Goal: Check status: Check status

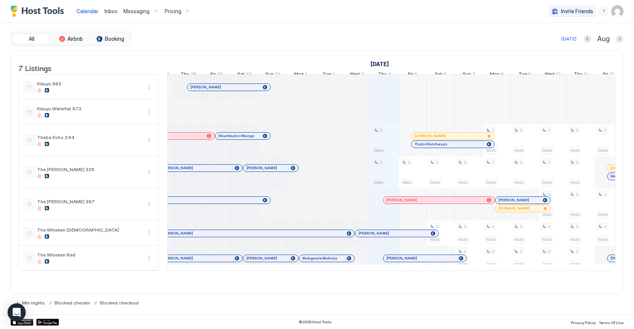
scroll to position [0, 196]
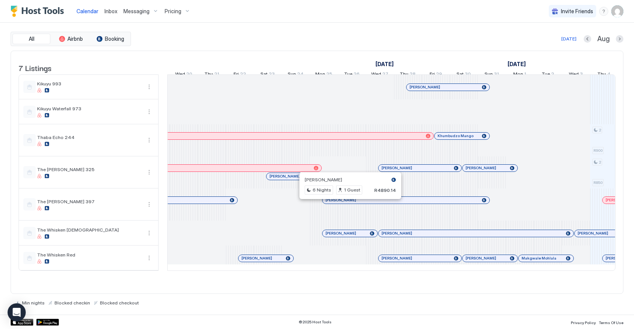
click at [368, 203] on div at bounding box center [368, 200] width 6 height 6
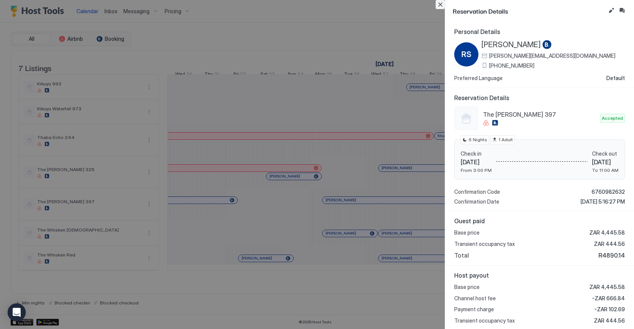
click at [441, 5] on button "Close" at bounding box center [439, 4] width 9 height 9
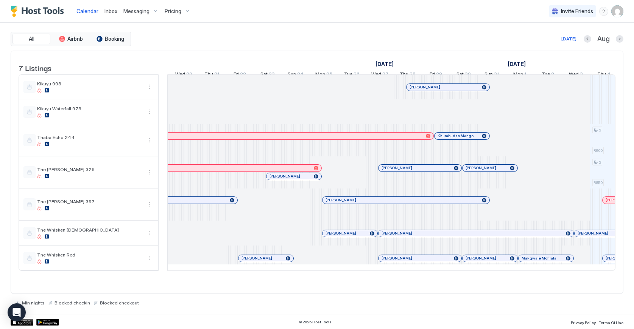
click at [438, 203] on div at bounding box center [438, 200] width 6 height 6
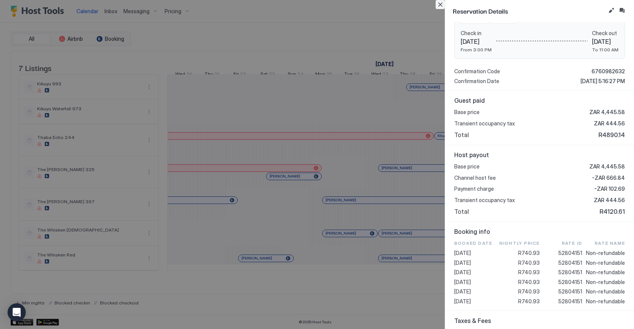
click at [441, 6] on button "Close" at bounding box center [439, 4] width 9 height 9
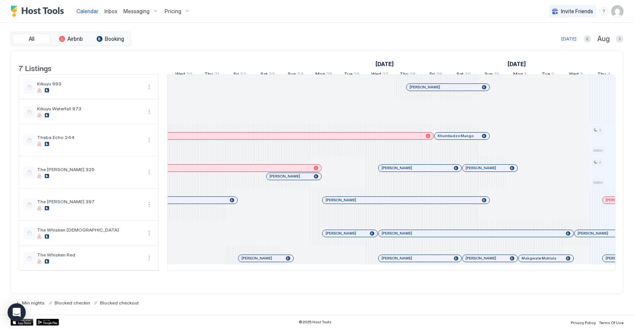
click at [454, 90] on div at bounding box center [454, 87] width 6 height 6
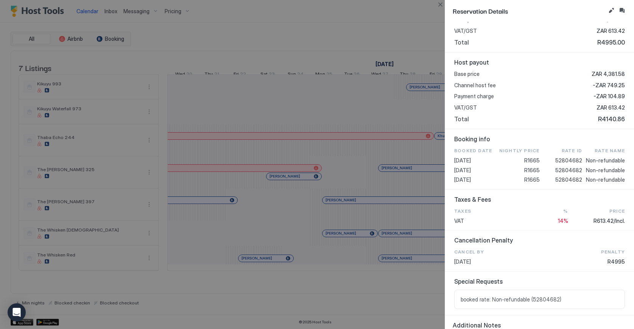
scroll to position [211, 0]
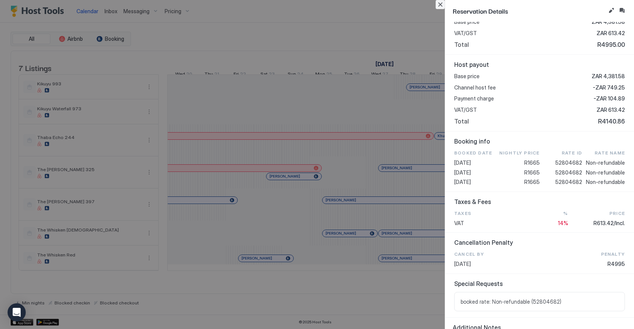
click at [441, 6] on button "Close" at bounding box center [439, 4] width 9 height 9
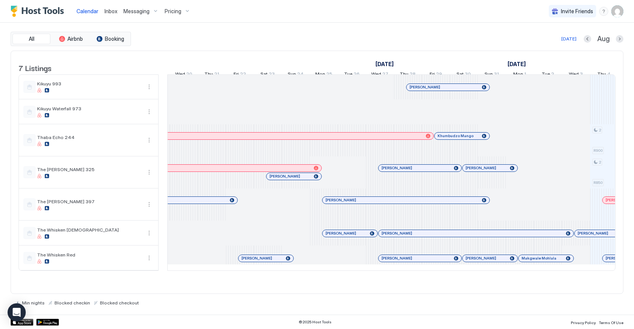
click at [415, 171] on div at bounding box center [416, 168] width 6 height 6
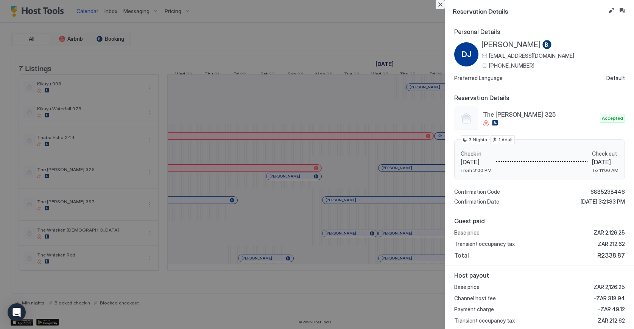
click at [441, 6] on button "Close" at bounding box center [439, 4] width 9 height 9
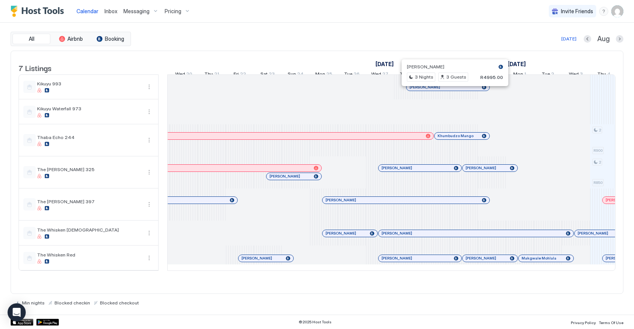
click at [452, 91] on div "[PERSON_NAME]" at bounding box center [447, 87] width 83 height 7
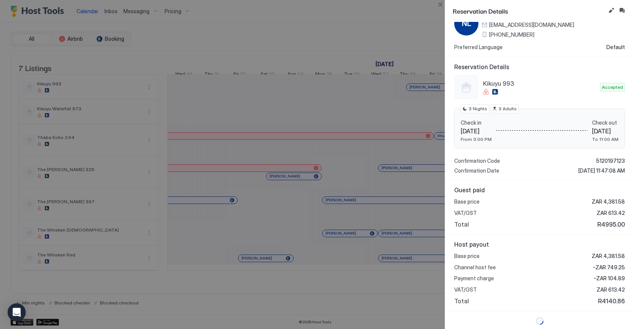
scroll to position [31, 0]
click at [439, 5] on button "Close" at bounding box center [439, 4] width 9 height 9
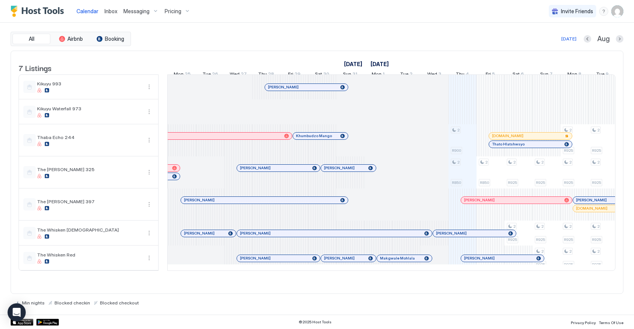
scroll to position [0, 680]
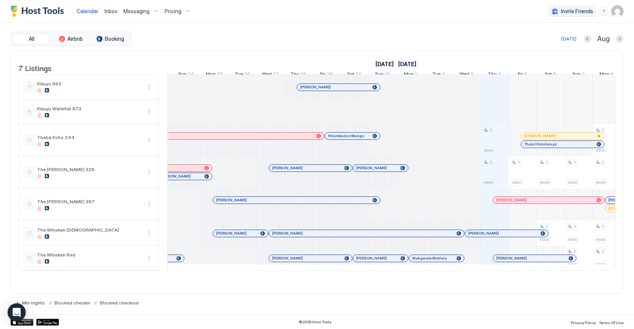
click at [350, 90] on div at bounding box center [350, 87] width 6 height 6
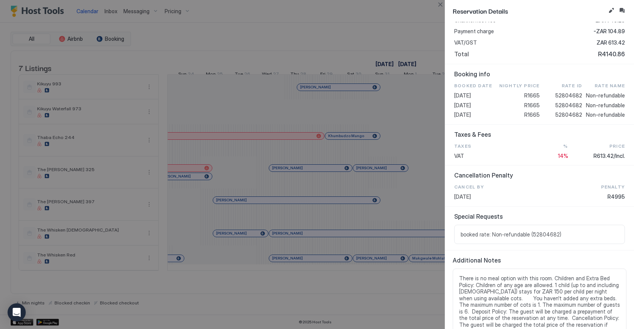
scroll to position [281, 0]
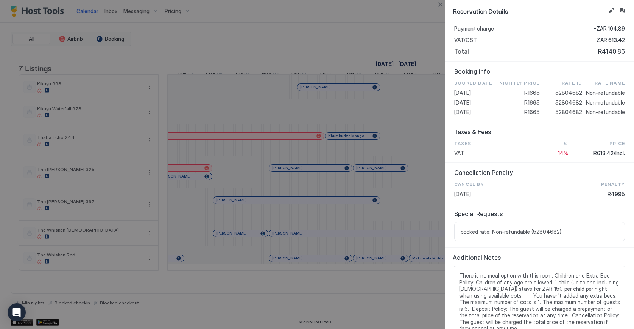
click at [389, 163] on div at bounding box center [317, 164] width 634 height 329
click at [440, 5] on button "Close" at bounding box center [439, 4] width 9 height 9
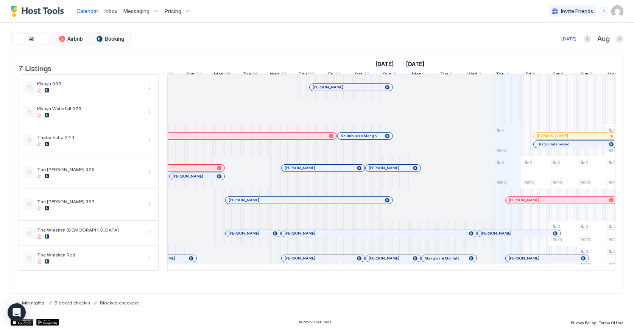
scroll to position [0, 652]
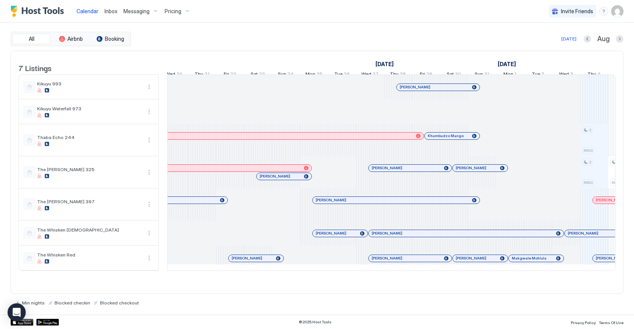
click at [346, 139] on div at bounding box center [346, 136] width 6 height 6
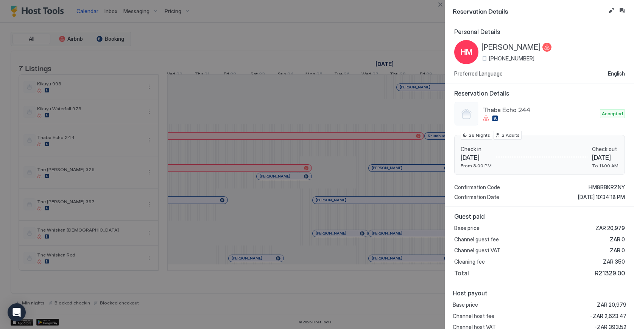
click at [396, 141] on div at bounding box center [317, 164] width 634 height 329
click at [394, 144] on div at bounding box center [317, 164] width 634 height 329
click at [382, 125] on div at bounding box center [317, 164] width 634 height 329
click at [439, 6] on button "Close" at bounding box center [439, 4] width 9 height 9
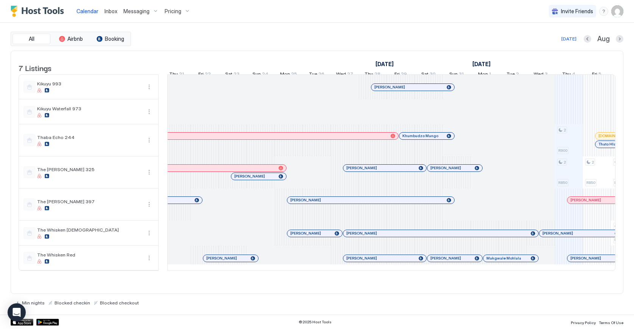
click at [385, 139] on div at bounding box center [385, 136] width 6 height 6
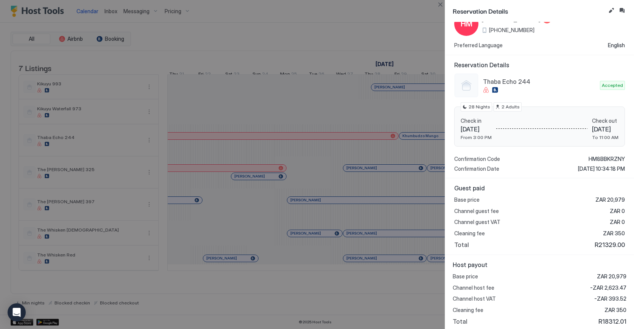
click at [372, 165] on div at bounding box center [317, 164] width 634 height 329
click at [440, 7] on button "Close" at bounding box center [439, 4] width 9 height 9
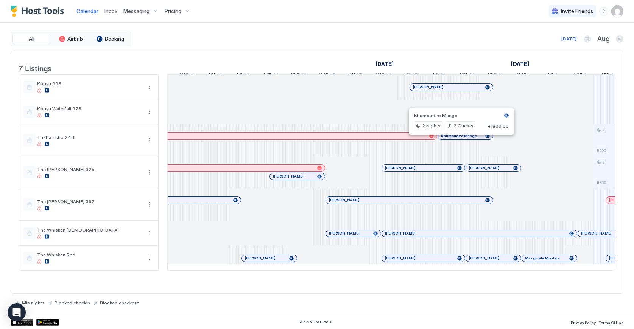
click at [458, 139] on div at bounding box center [458, 136] width 6 height 6
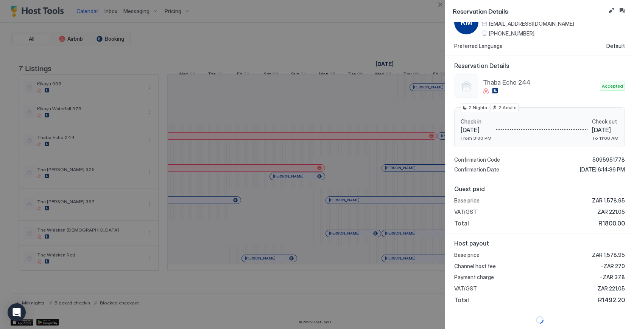
scroll to position [31, 0]
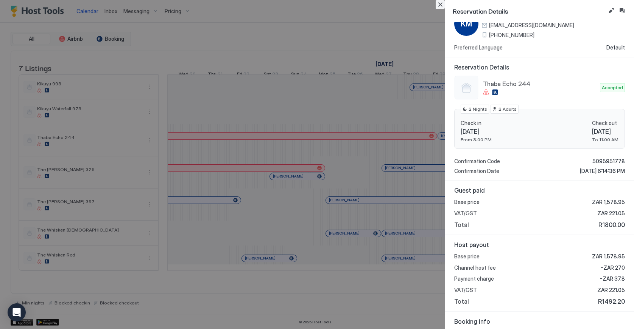
click at [441, 4] on button "Close" at bounding box center [439, 4] width 9 height 9
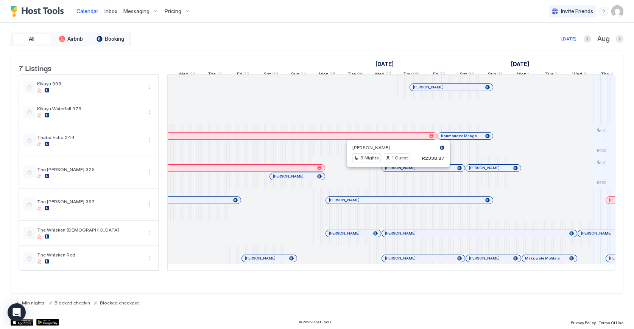
click at [431, 171] on div at bounding box center [431, 168] width 6 height 6
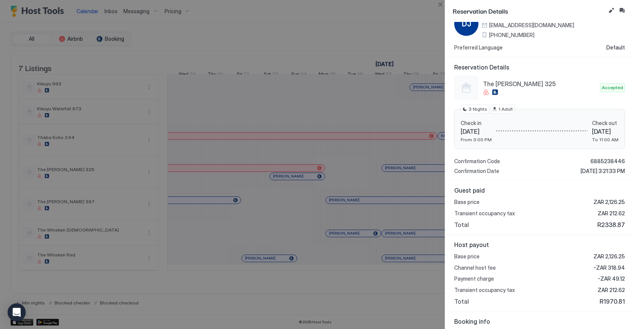
click at [402, 163] on div at bounding box center [317, 164] width 634 height 329
click at [440, 8] on button "Close" at bounding box center [439, 4] width 9 height 9
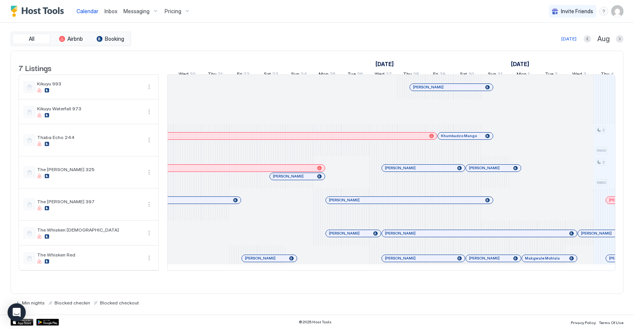
click at [478, 171] on div at bounding box center [478, 168] width 6 height 6
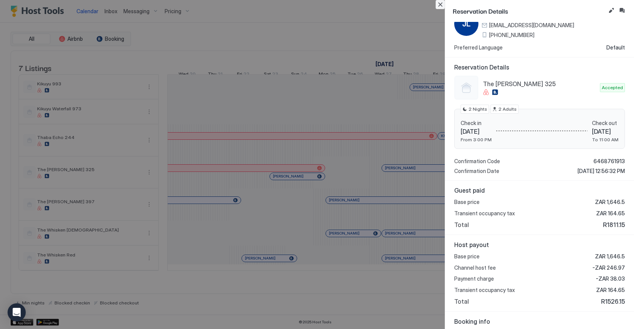
click at [440, 4] on button "Close" at bounding box center [439, 4] width 9 height 9
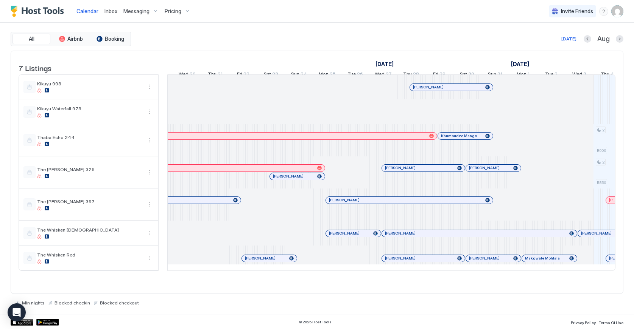
click at [337, 203] on div at bounding box center [337, 200] width 6 height 6
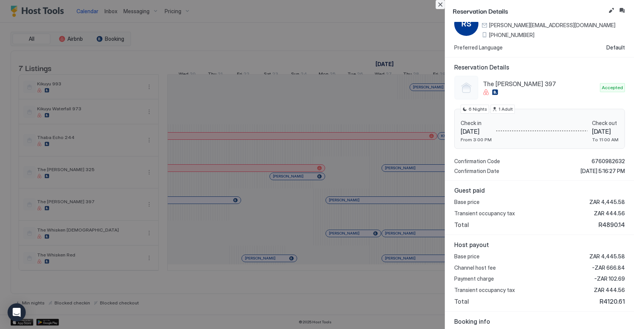
click at [440, 4] on button "Close" at bounding box center [439, 4] width 9 height 9
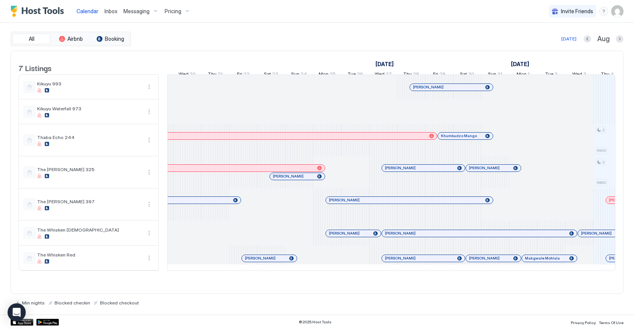
click at [547, 237] on div at bounding box center [547, 234] width 6 height 6
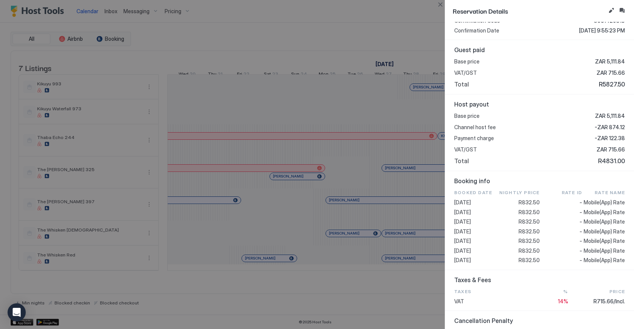
scroll to position [172, 0]
click at [382, 231] on div at bounding box center [317, 164] width 634 height 329
click at [440, 4] on button "Close" at bounding box center [439, 4] width 9 height 9
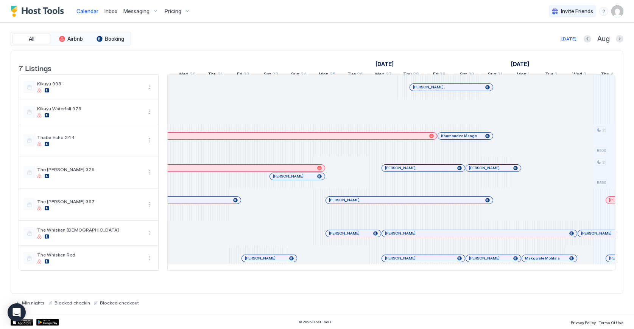
click at [361, 237] on div at bounding box center [361, 234] width 6 height 6
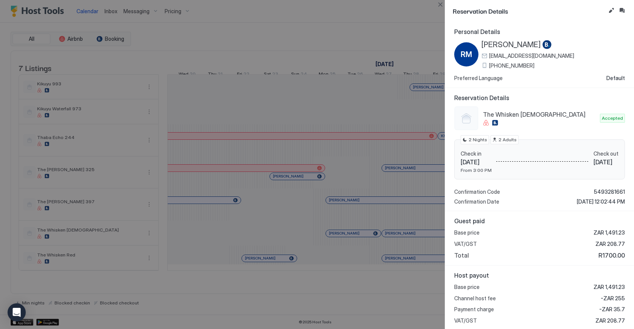
click at [329, 251] on div at bounding box center [317, 164] width 634 height 329
click at [278, 245] on div at bounding box center [317, 164] width 634 height 329
click at [439, 6] on button "Close" at bounding box center [439, 4] width 9 height 9
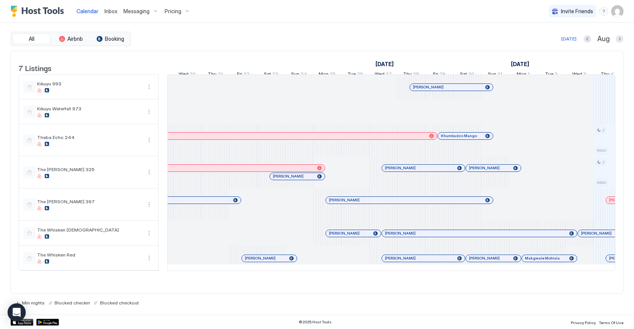
click at [425, 262] on div at bounding box center [425, 259] width 6 height 6
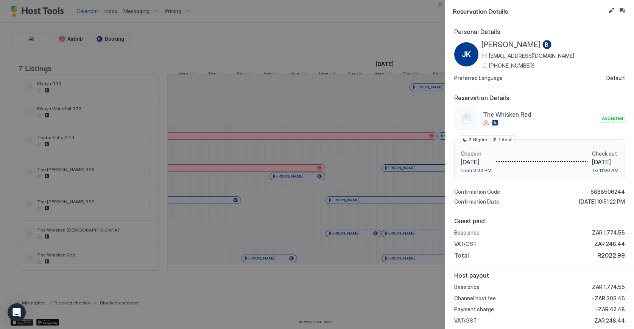
click at [356, 260] on div at bounding box center [317, 164] width 634 height 329
click at [440, 8] on button "Close" at bounding box center [439, 4] width 9 height 9
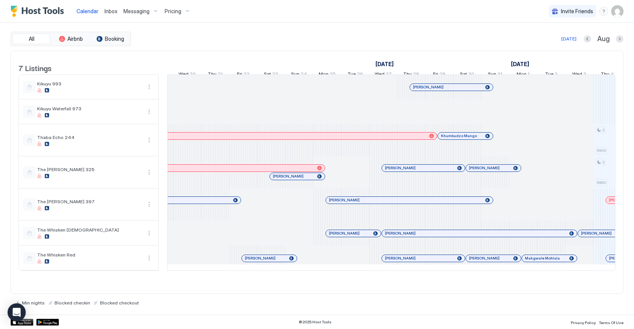
click at [424, 262] on div at bounding box center [424, 259] width 6 height 6
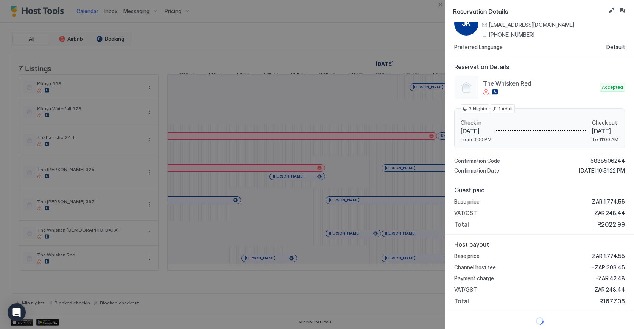
scroll to position [31, 0]
click at [413, 253] on div at bounding box center [317, 164] width 634 height 329
click at [442, 7] on button "Close" at bounding box center [439, 4] width 9 height 9
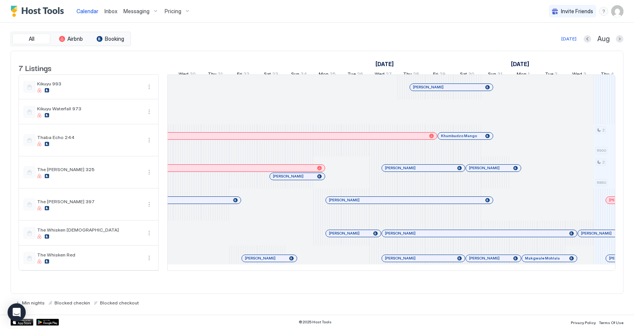
click at [492, 262] on div at bounding box center [492, 259] width 6 height 6
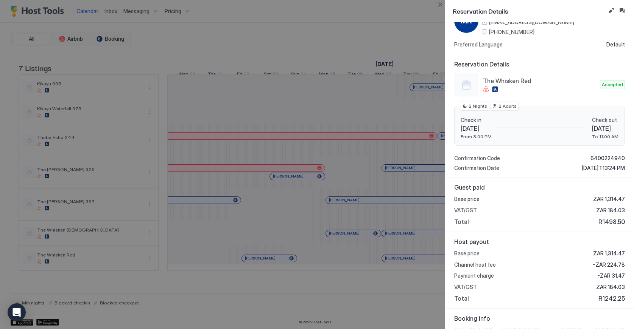
scroll to position [34, 0]
click at [442, 6] on button "Close" at bounding box center [439, 4] width 9 height 9
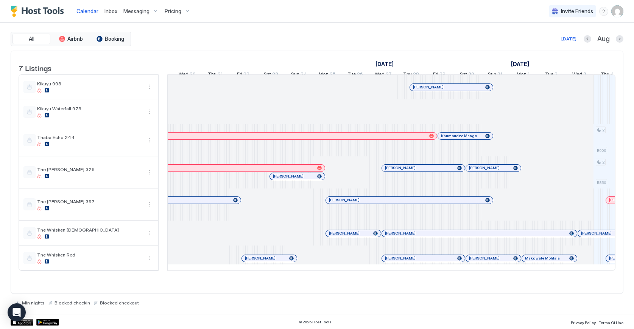
click at [530, 262] on div at bounding box center [530, 259] width 6 height 6
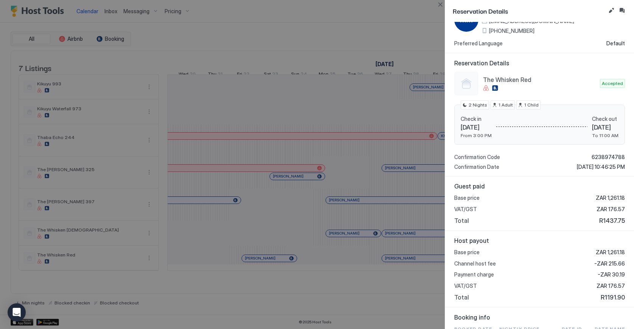
scroll to position [36, 0]
click at [362, 193] on div at bounding box center [317, 164] width 634 height 329
click at [441, 3] on button "Close" at bounding box center [439, 4] width 9 height 9
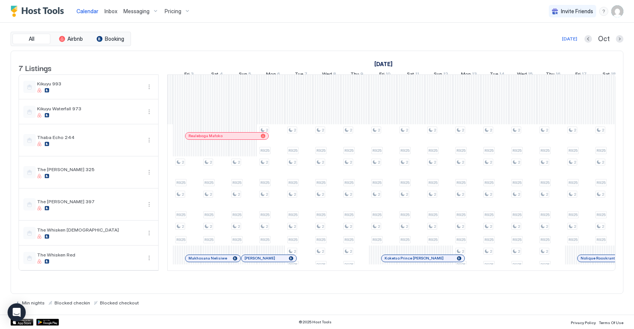
scroll to position [0, 687]
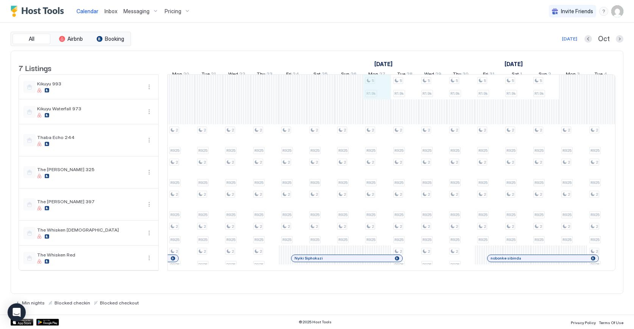
click at [372, 98] on div "2 R925 2 R925 2 R925 2 R925 2 R925 2 R925 2 R925 2 R925 2 R925 2 R925 2 R925 2 …" at bounding box center [362, 173] width 1567 height 196
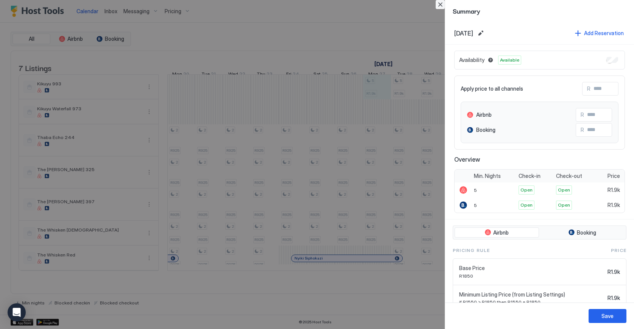
click at [439, 6] on button "Close" at bounding box center [439, 4] width 9 height 9
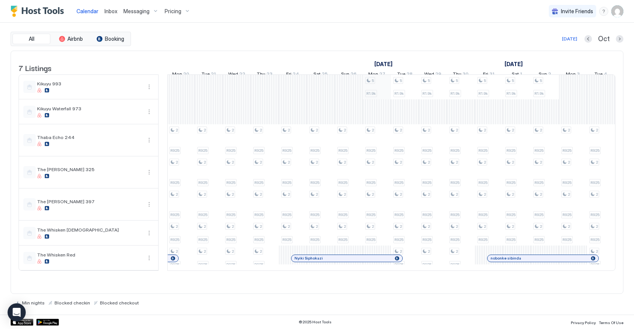
click at [375, 94] on div "2 R925 2 R925 2 R925 2 R925 2 R925 2 R925 2 R925 2 R925 2 R925 2 R925 2 R925 2 …" at bounding box center [362, 173] width 1567 height 196
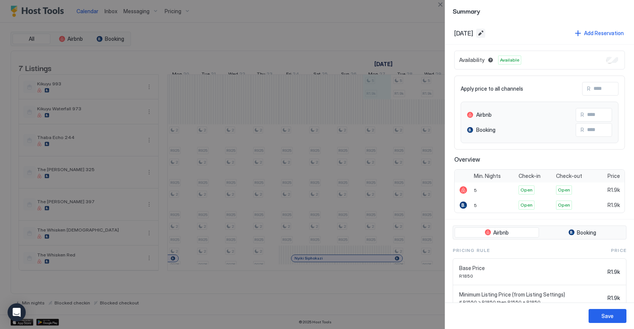
click at [485, 31] on button "Edit date range" at bounding box center [480, 33] width 9 height 9
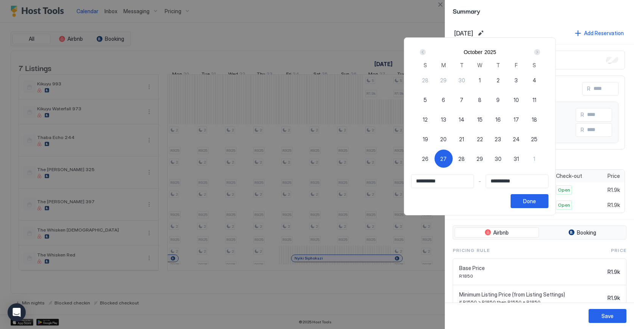
click at [519, 158] on span "31" at bounding box center [515, 159] width 5 height 8
type input "**********"
click at [509, 193] on div "**********" at bounding box center [479, 192] width 137 height 34
click at [432, 24] on div at bounding box center [317, 164] width 634 height 329
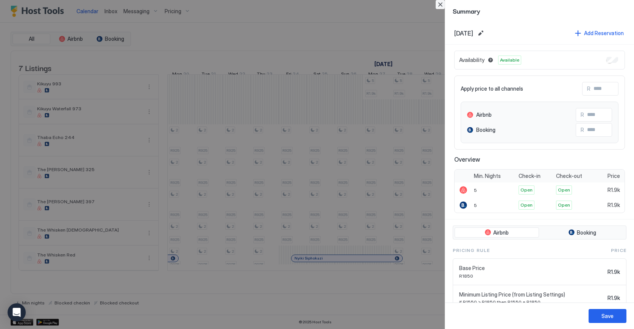
click at [439, 6] on button "Close" at bounding box center [439, 4] width 9 height 9
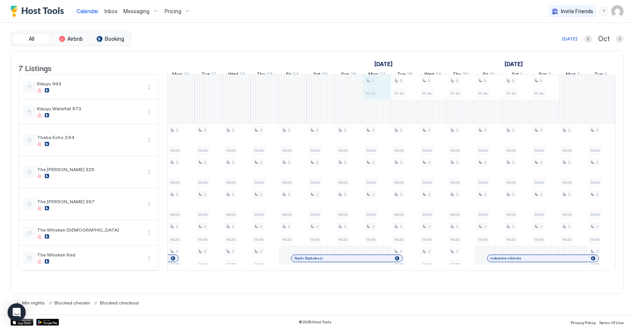
click at [380, 101] on div "2 R925 2 R925 2 R925 2 R925 2 R925 2 R925 2 R925 2 R925 2 R925 2 R925 2 R925 2 …" at bounding box center [362, 173] width 1567 height 196
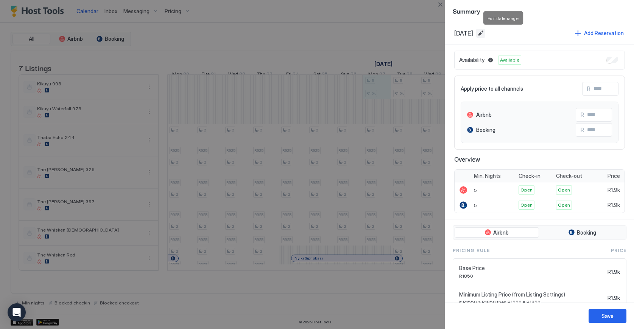
click at [485, 36] on button "Edit date range" at bounding box center [480, 33] width 9 height 9
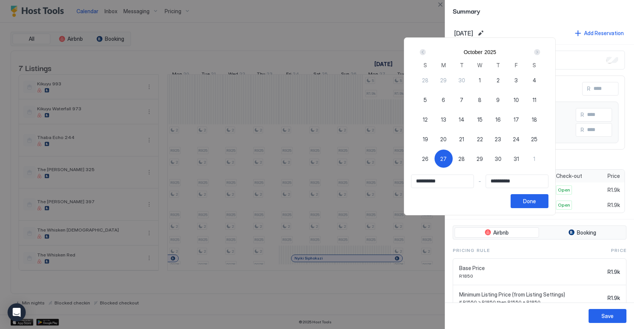
click at [355, 2] on div at bounding box center [317, 164] width 634 height 329
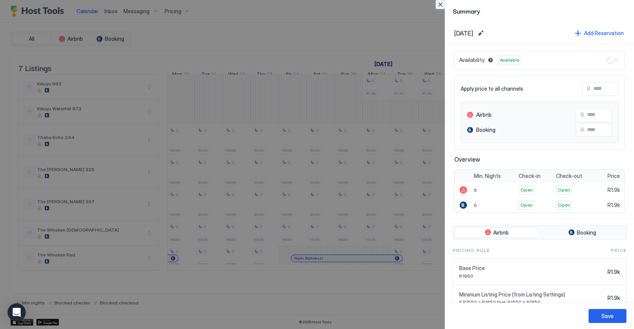
click at [442, 5] on button "Close" at bounding box center [439, 4] width 9 height 9
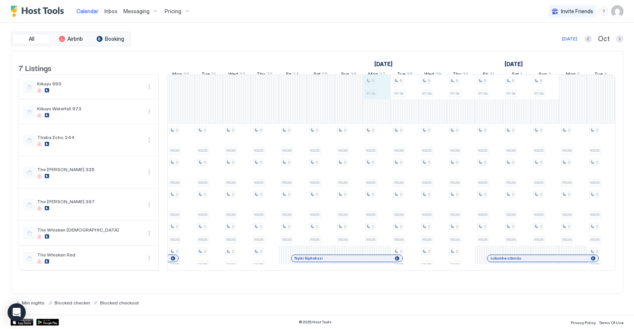
click at [371, 100] on div "2 R925 2 R925 2 R925 2 R925 2 R925 2 R925 2 R925 2 R925 2 R925 2 R925 2 R925 2 …" at bounding box center [362, 173] width 1567 height 196
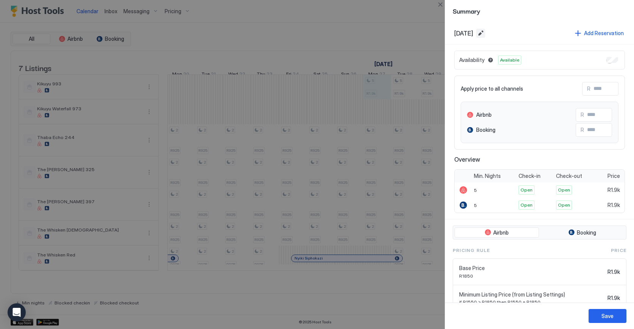
click at [485, 33] on button "Edit date range" at bounding box center [480, 33] width 9 height 9
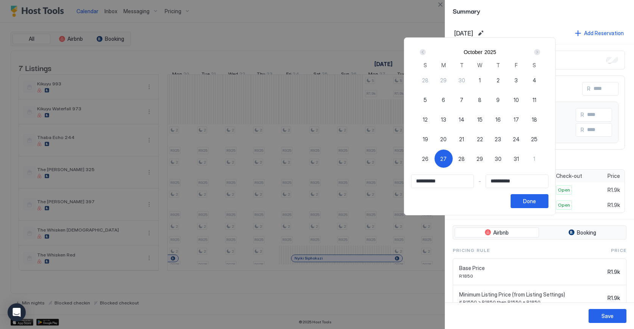
click at [540, 53] on div "Next" at bounding box center [537, 52] width 6 height 6
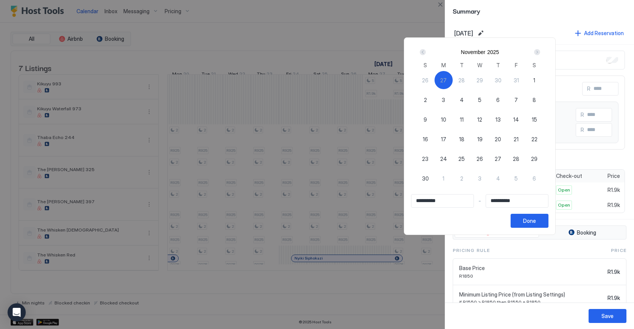
click at [425, 53] on div "Prev" at bounding box center [422, 52] width 6 height 6
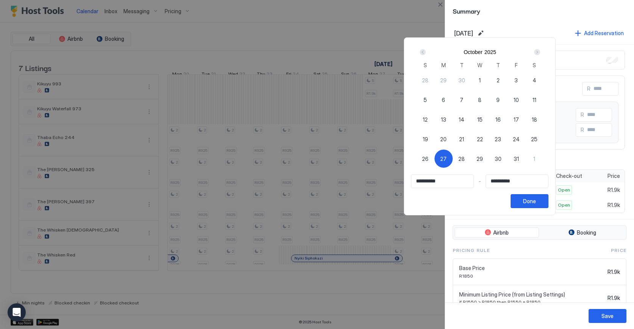
click at [446, 160] on span "27" at bounding box center [443, 159] width 6 height 8
type input "**********"
click at [540, 52] on div "Next" at bounding box center [537, 52] width 6 height 6
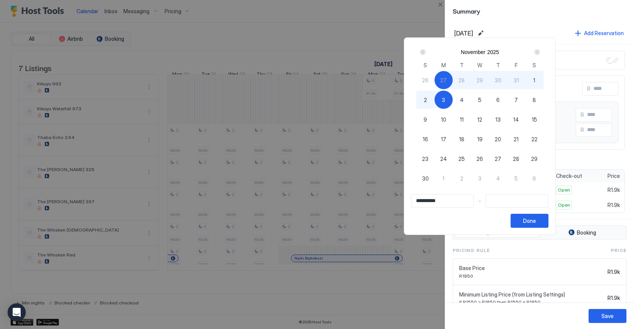
click at [445, 102] on span "3" at bounding box center [442, 100] width 3 height 8
type input "**********"
click at [548, 221] on button "Done" at bounding box center [529, 221] width 38 height 14
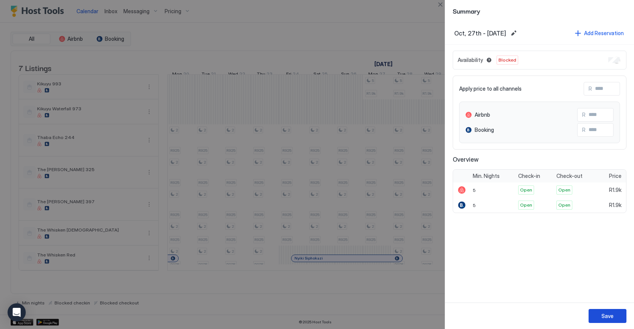
click at [599, 318] on button "Save" at bounding box center [607, 316] width 38 height 14
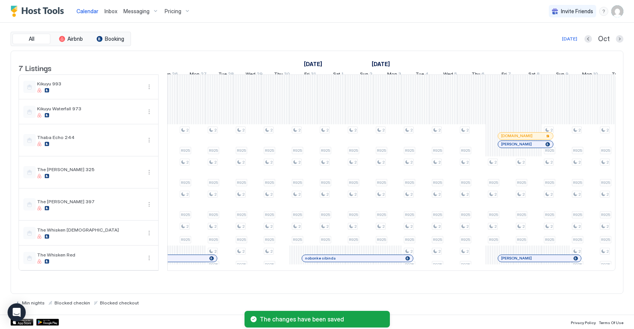
scroll to position [0, 813]
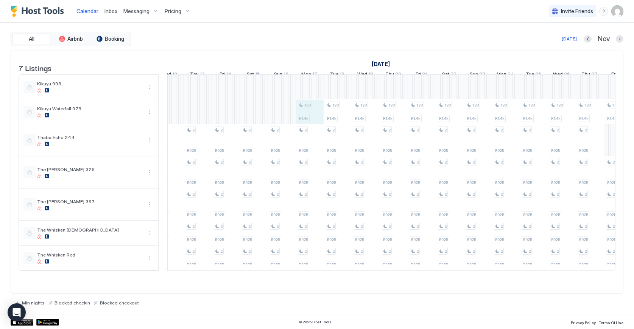
click at [307, 127] on div "2 R925 2 R925 2 R925 2 R925 2 R925 2 R925 2 R925 2 R925 2 R925 2 R925 2 R925 2 …" at bounding box center [267, 173] width 1567 height 196
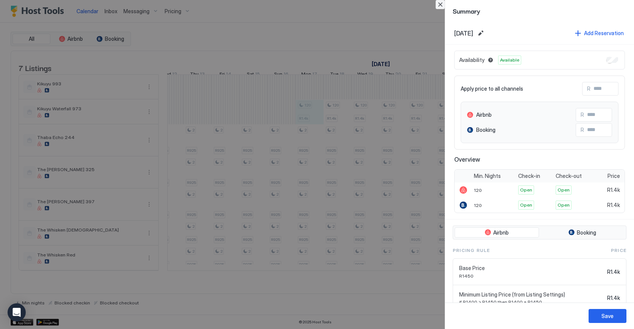
click at [442, 5] on button "Close" at bounding box center [439, 4] width 9 height 9
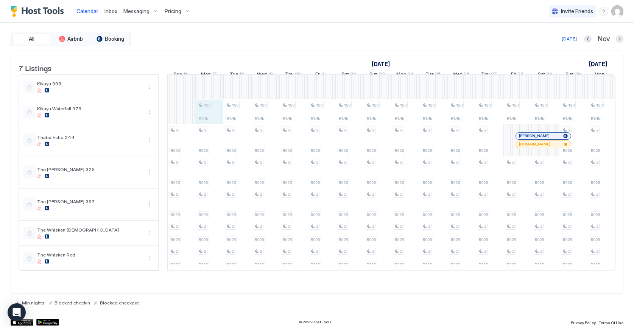
click at [213, 116] on div "2 R925 2 R925 2 R925 2 R925 2 R925 2 R925 2 R925 2 R925 2 R925 2 R925 2 R925 2 …" at bounding box center [167, 173] width 1567 height 196
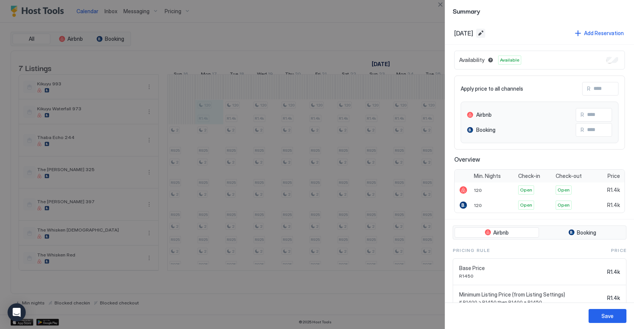
click at [485, 36] on button "Edit date range" at bounding box center [480, 33] width 9 height 9
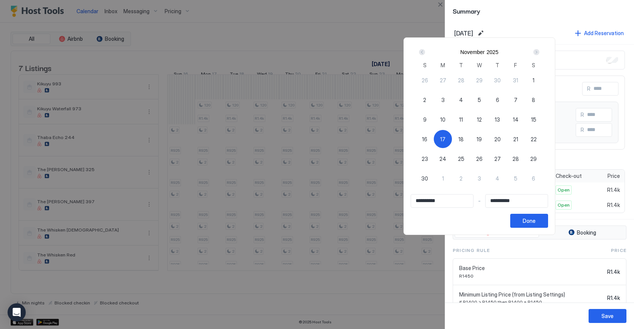
click at [428, 178] on span "30" at bounding box center [424, 179] width 7 height 8
type input "**********"
click at [495, 32] on div at bounding box center [317, 164] width 634 height 329
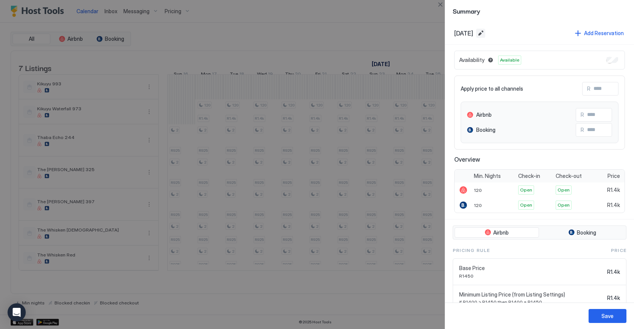
click at [485, 34] on button "Edit date range" at bounding box center [480, 33] width 9 height 9
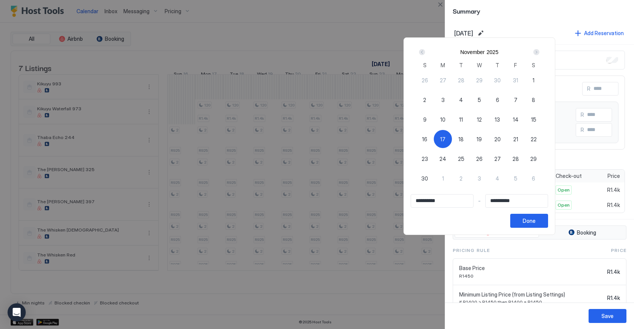
click at [445, 139] on span "17" at bounding box center [442, 139] width 5 height 8
type input "**********"
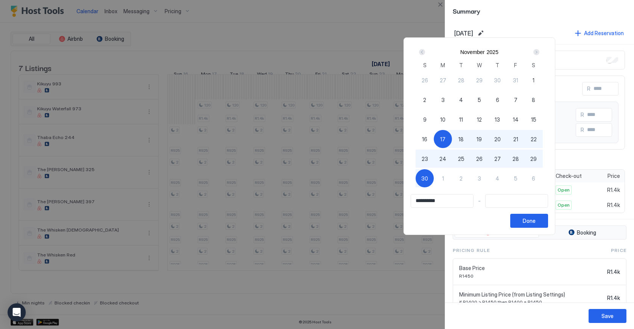
click at [433, 179] on div "30" at bounding box center [424, 178] width 18 height 18
type input "**********"
click at [548, 224] on button "Done" at bounding box center [529, 221] width 38 height 14
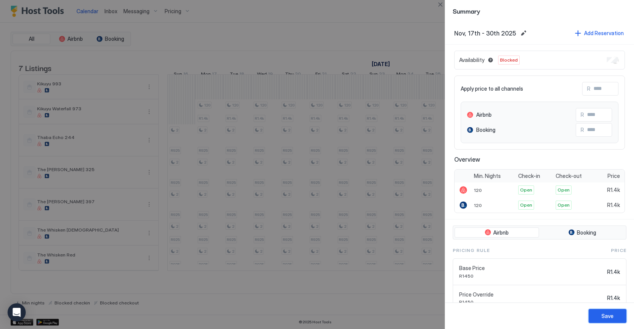
click at [615, 318] on button "Save" at bounding box center [607, 316] width 38 height 14
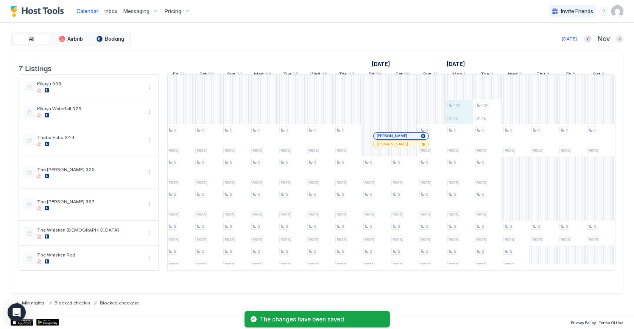
click at [464, 121] on div "2 R925 2 R925 2 R925 2 R925 2 R925 2 R925 2 R925 2 R925 2 R925 2 R925 2 R925 2 …" at bounding box center [24, 173] width 1567 height 196
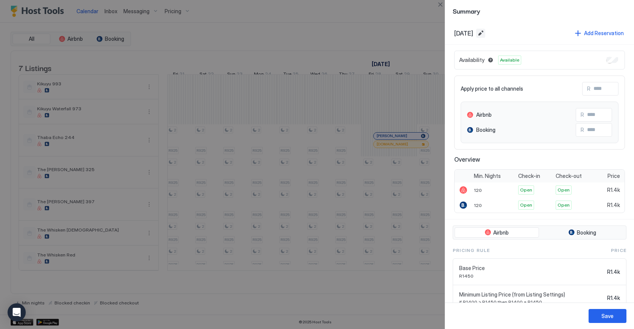
click at [485, 35] on button "Edit date range" at bounding box center [480, 33] width 9 height 9
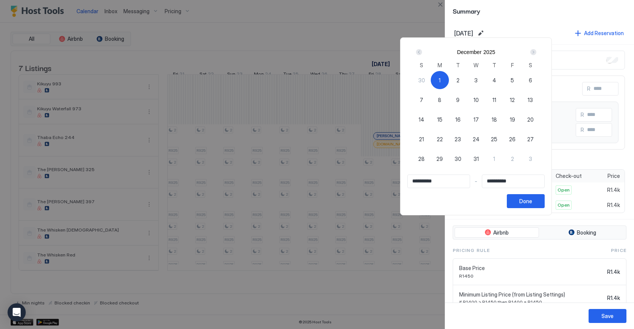
drag, startPoint x: 481, startPoint y: 81, endPoint x: 467, endPoint y: 81, distance: 13.6
click at [459, 81] on span "2" at bounding box center [457, 80] width 3 height 8
type input "**********"
click at [449, 80] on div "1" at bounding box center [439, 80] width 18 height 18
type input "**********"
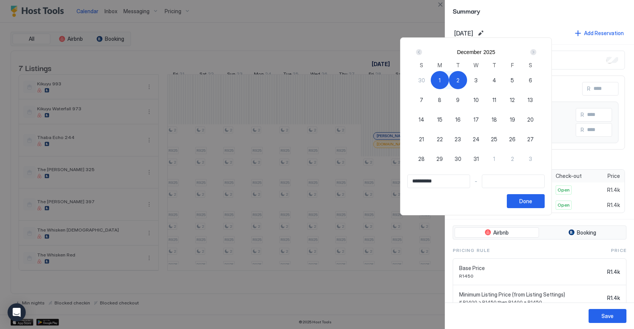
click at [467, 80] on div "2" at bounding box center [458, 80] width 18 height 18
type input "**********"
click at [532, 200] on div "Done" at bounding box center [525, 201] width 13 height 8
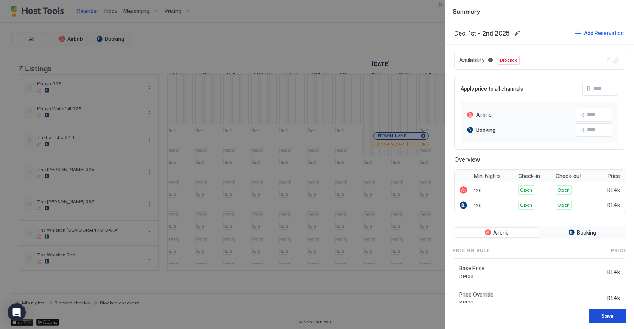
click at [603, 318] on div "Save" at bounding box center [607, 316] width 12 height 8
